Goal: Check status: Check status

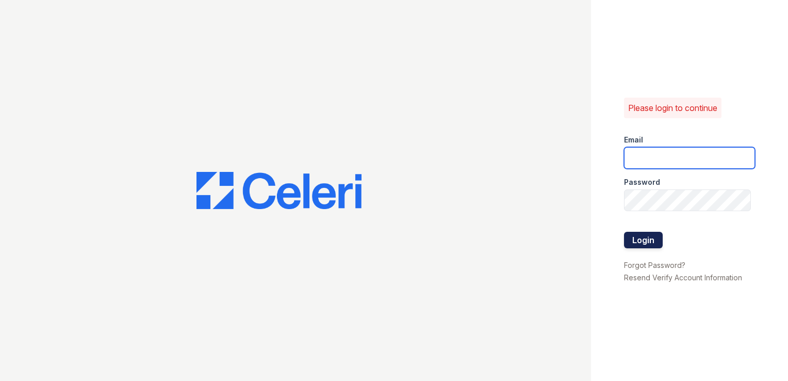
type input "[EMAIL_ADDRESS][DOMAIN_NAME]"
click at [645, 236] on button "Login" at bounding box center [643, 240] width 39 height 17
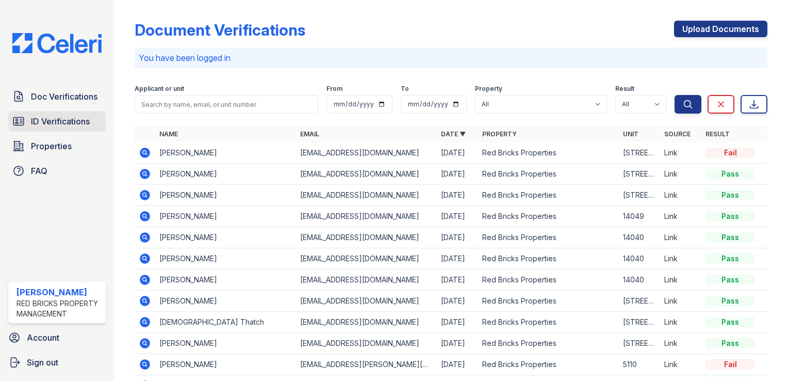
click at [54, 119] on span "ID Verifications" at bounding box center [60, 121] width 59 height 12
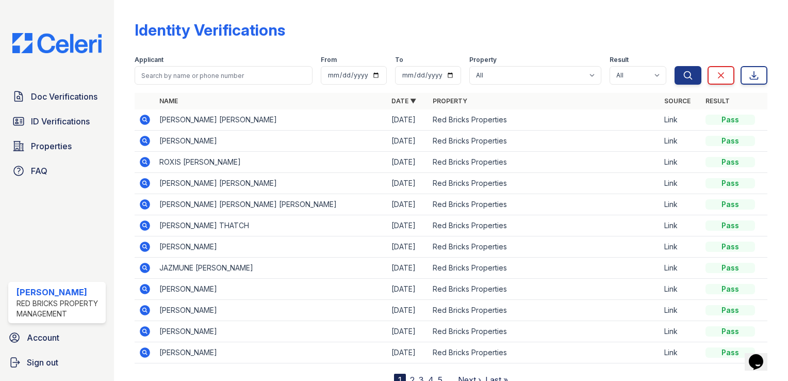
click at [241, 226] on td "CHARLOTTE COMMISA THATCH" at bounding box center [271, 225] width 232 height 21
click at [146, 226] on icon at bounding box center [145, 225] width 12 height 12
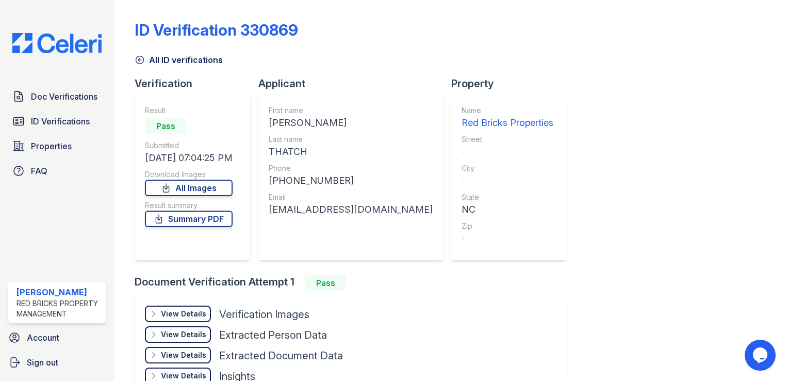
click at [173, 314] on div "View Details" at bounding box center [183, 314] width 45 height 10
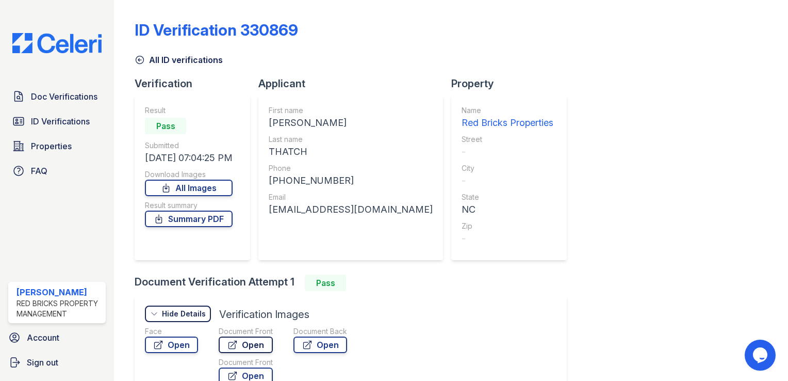
click at [233, 349] on link "Open" at bounding box center [246, 344] width 54 height 17
click at [140, 57] on icon at bounding box center [140, 60] width 10 height 10
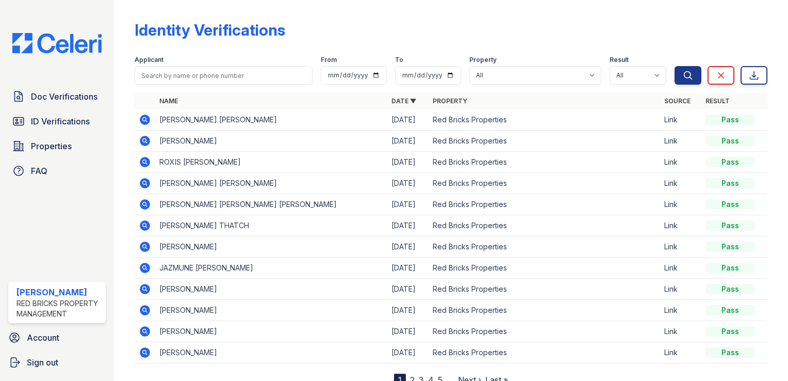
click at [144, 266] on icon at bounding box center [144, 267] width 3 height 3
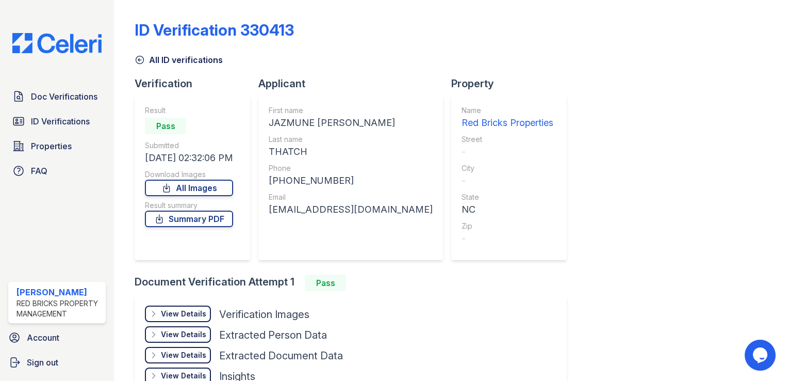
click at [189, 315] on div "View Details" at bounding box center [183, 314] width 45 height 10
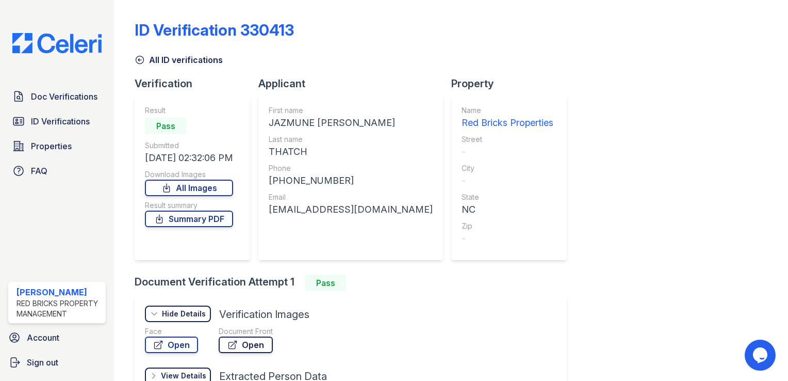
click at [235, 346] on icon at bounding box center [233, 344] width 10 height 10
